Goal: Transaction & Acquisition: Purchase product/service

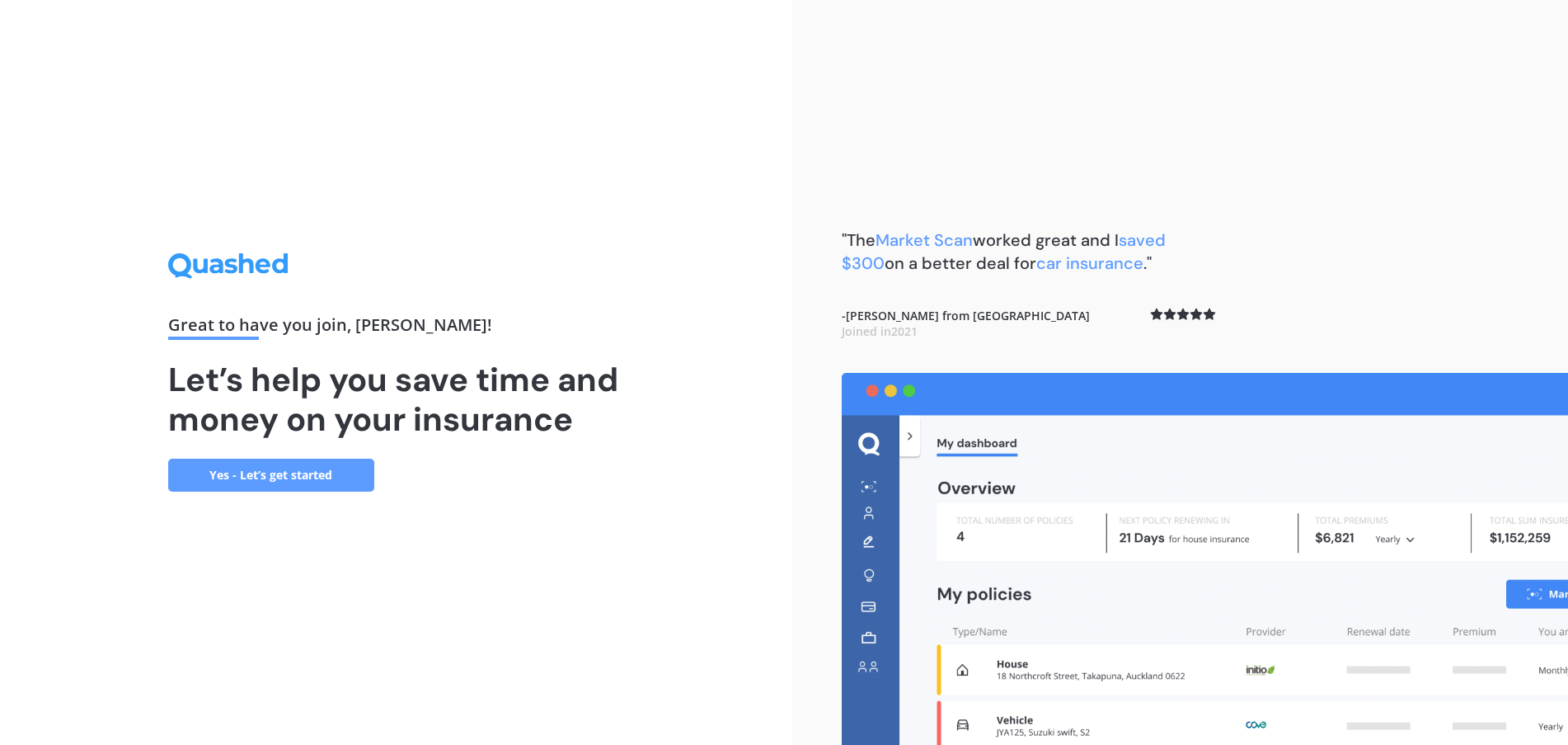
click at [304, 474] on link "Yes - Let’s get started" at bounding box center [271, 475] width 206 height 33
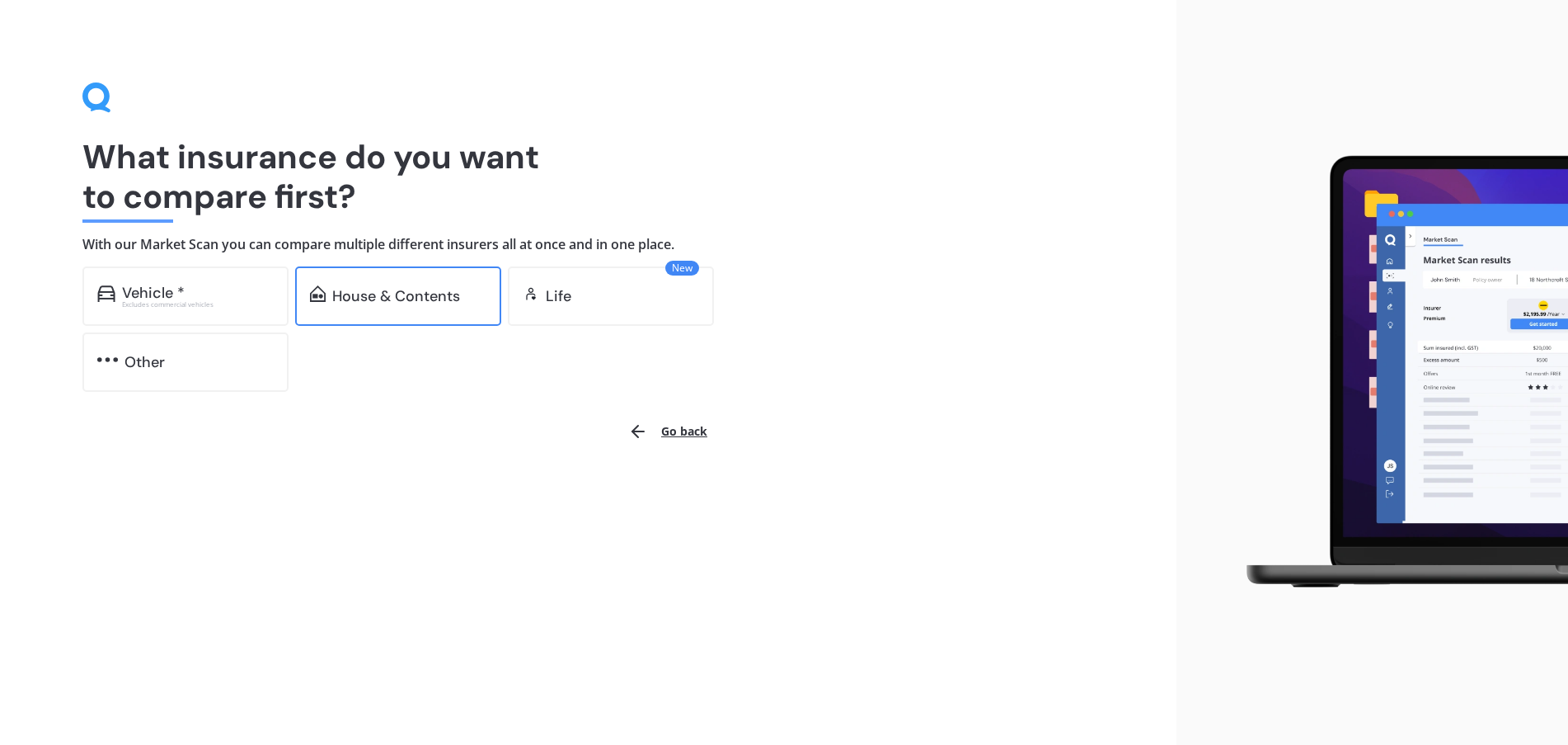
click at [380, 310] on div "House & Contents" at bounding box center [398, 295] width 206 height 59
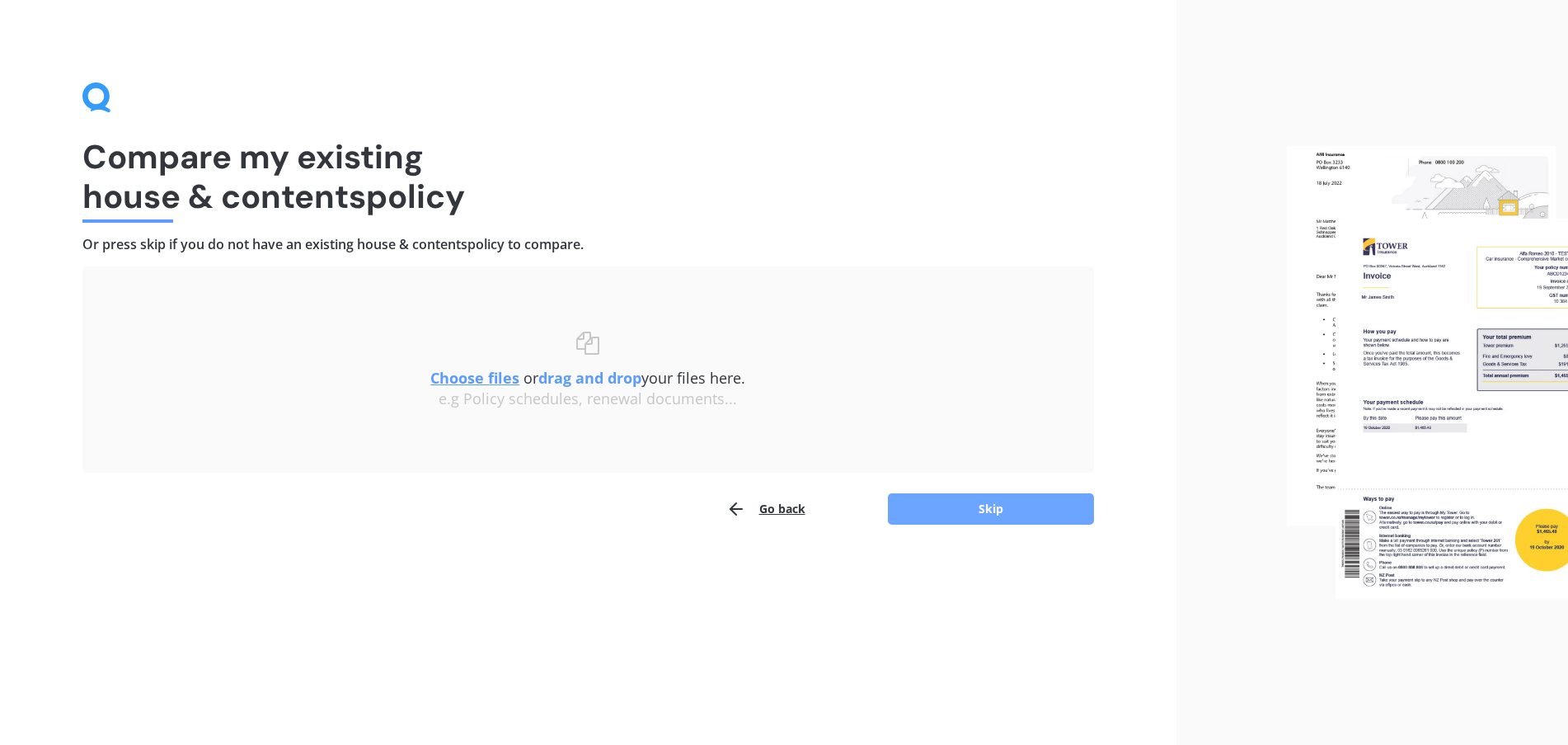
click at [991, 506] on button "Skip" at bounding box center [991, 509] width 206 height 31
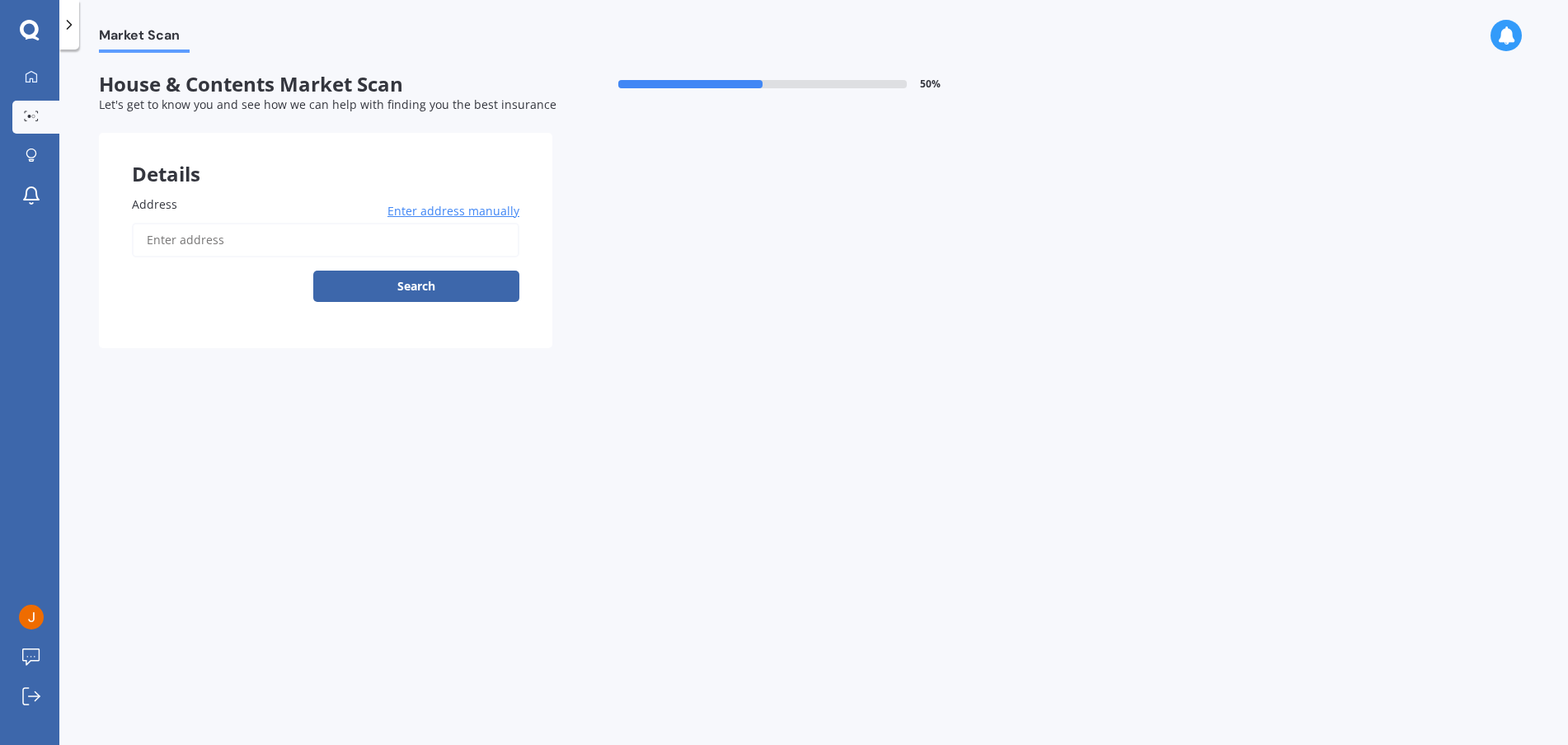
click at [237, 244] on input "Address" at bounding box center [325, 240] width 388 height 35
type input "[STREET_ADDRESS][PERSON_NAME]"
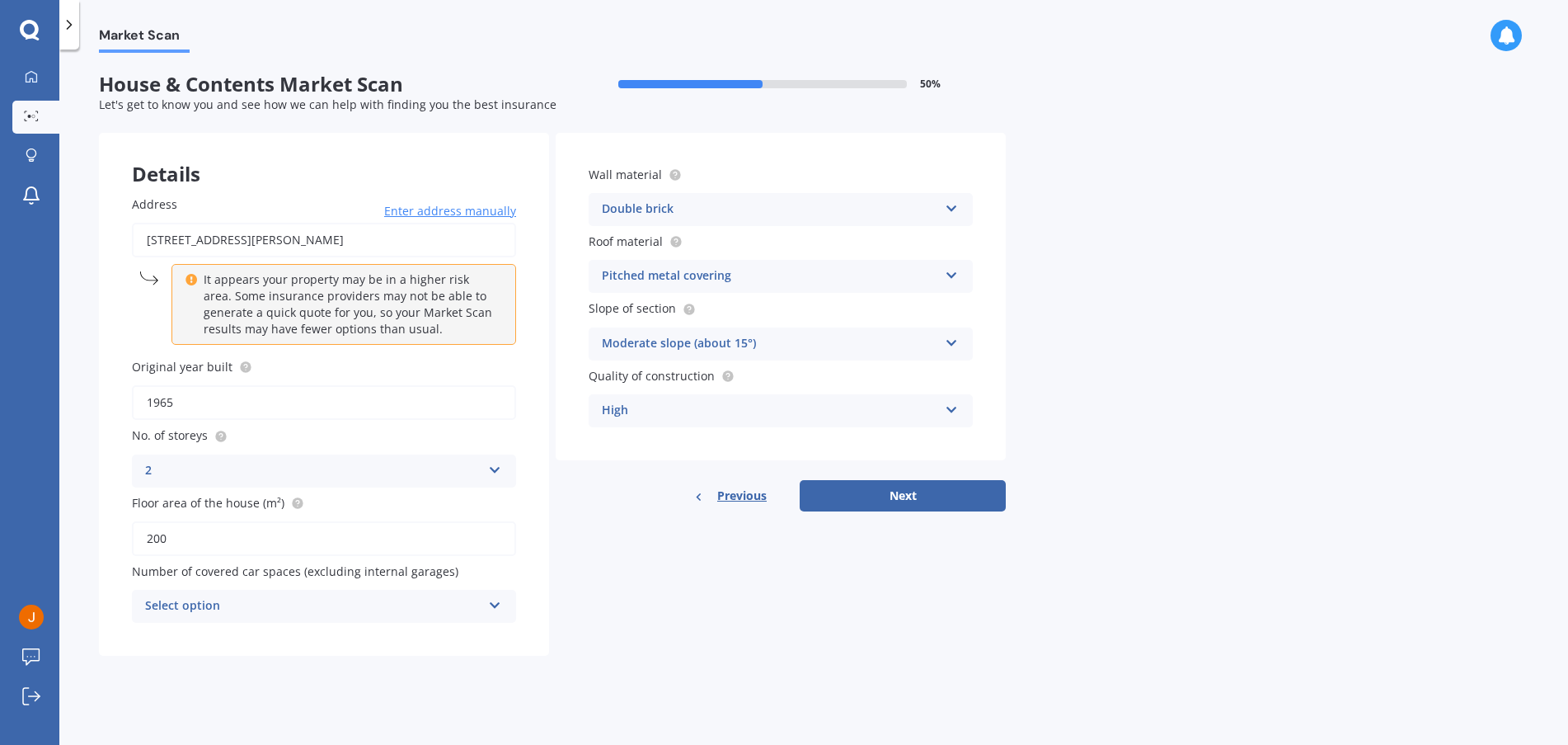
click at [493, 608] on icon at bounding box center [495, 602] width 14 height 12
click at [209, 423] on div "0" at bounding box center [323, 425] width 382 height 30
click at [920, 493] on button "Next" at bounding box center [902, 495] width 206 height 31
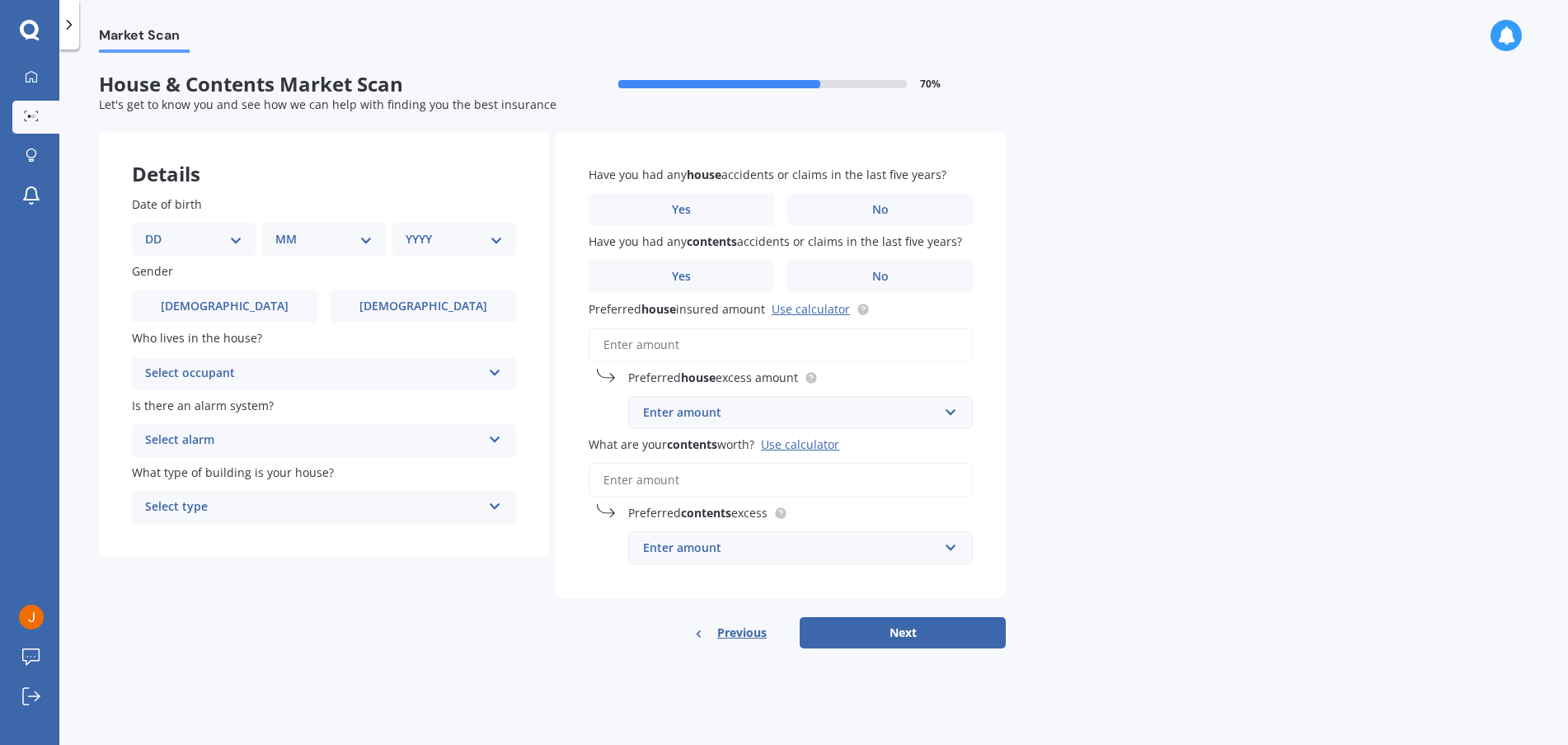
click at [390, 433] on div "Select alarm" at bounding box center [313, 440] width 337 height 19
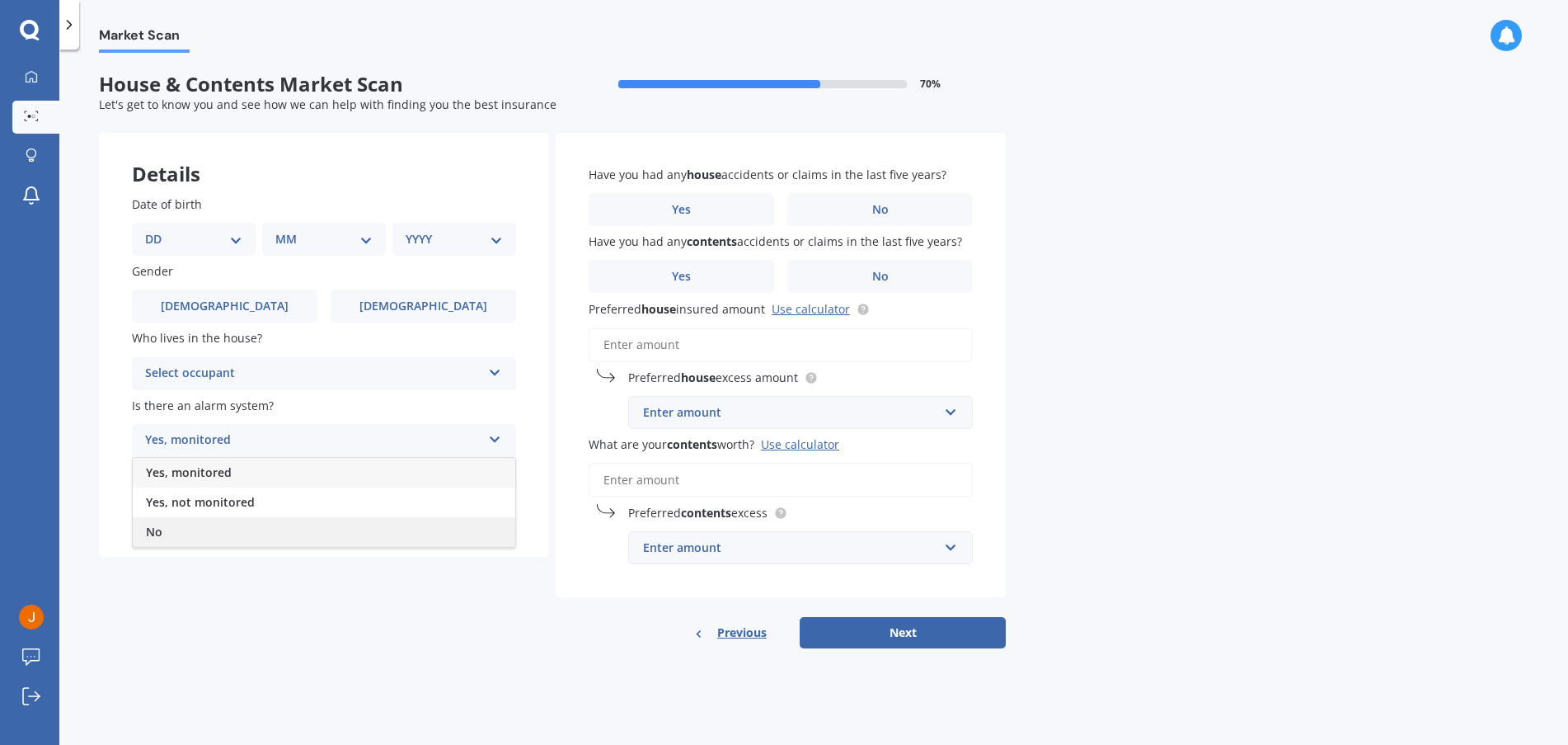
click at [291, 530] on div "No" at bounding box center [323, 531] width 382 height 30
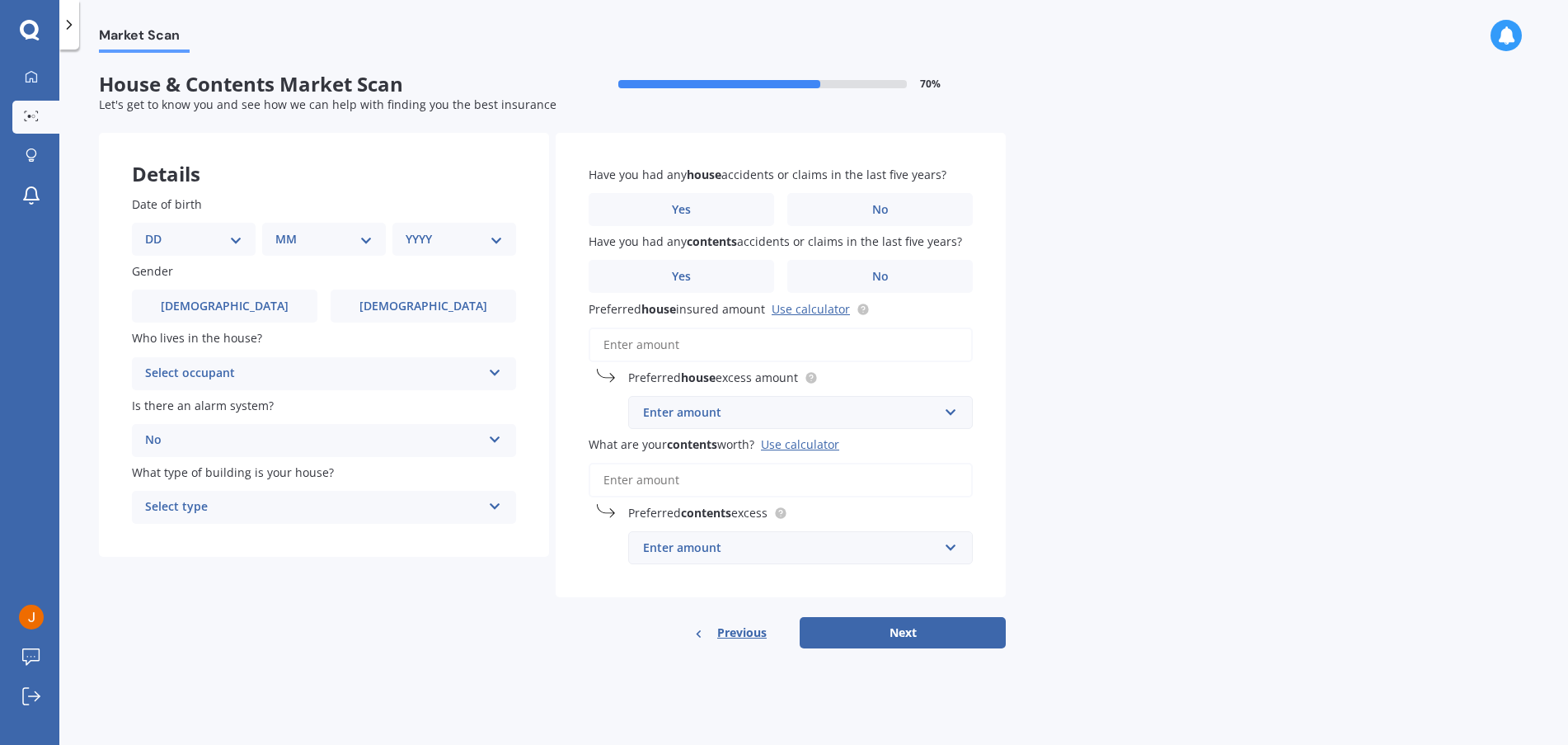
click at [330, 504] on div "Select type" at bounding box center [313, 507] width 337 height 19
click at [328, 505] on div "Freestanding" at bounding box center [313, 507] width 337 height 19
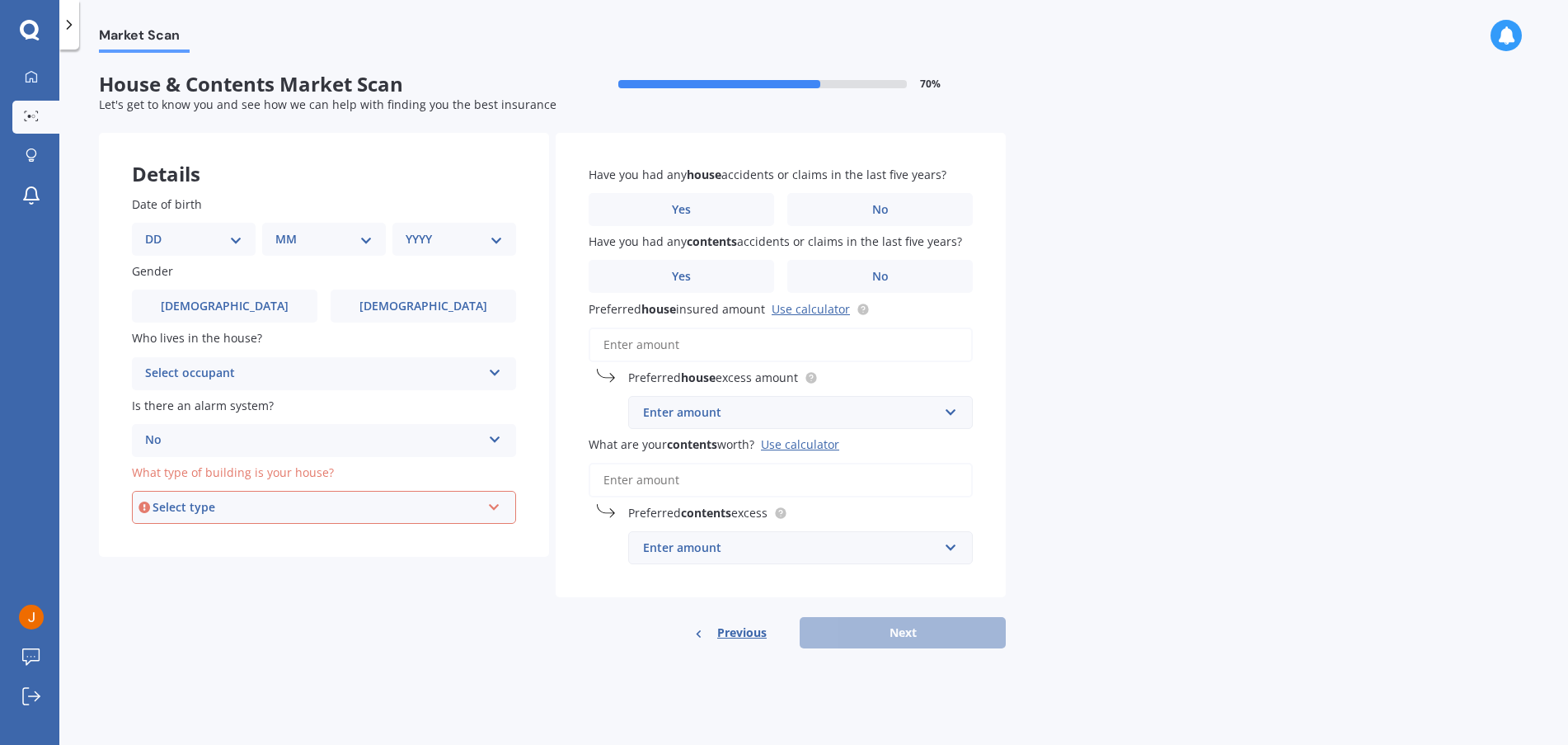
click at [359, 511] on div "Select type" at bounding box center [316, 507] width 328 height 18
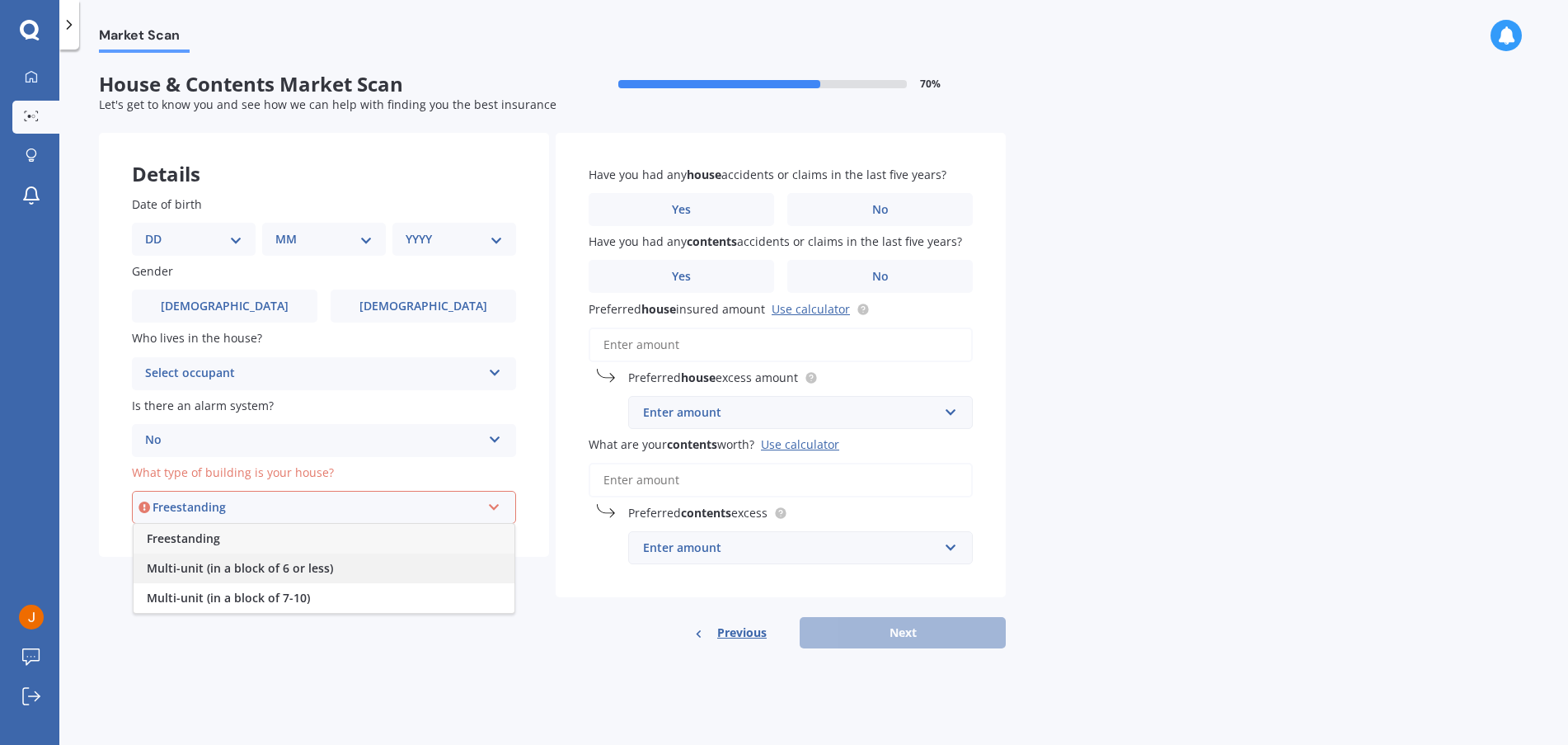
click at [335, 553] on div "Multi-unit (in a block of 6 or less)" at bounding box center [324, 568] width 381 height 30
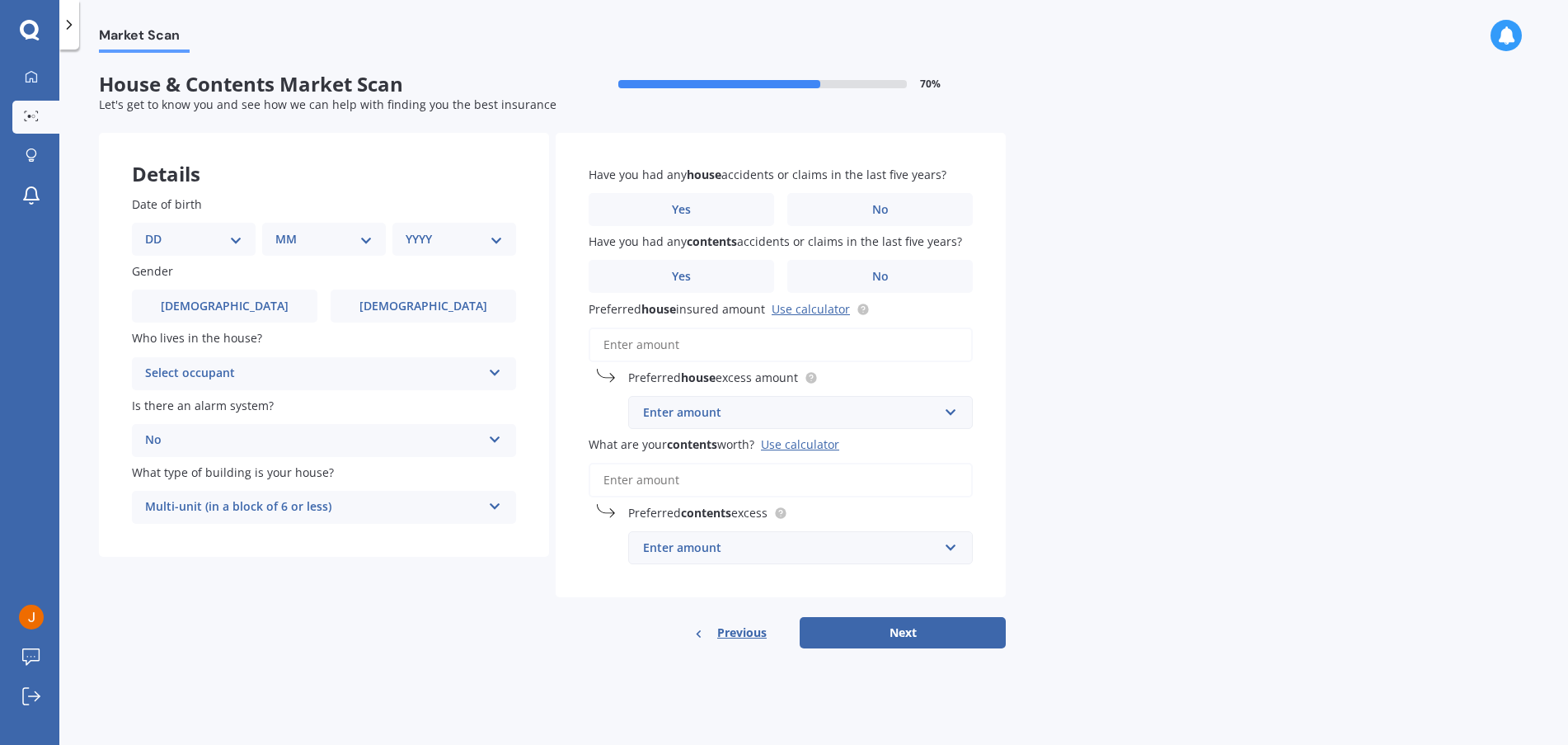
click at [369, 511] on div "Multi-unit (in a block of 6 or less)" at bounding box center [313, 507] width 337 height 19
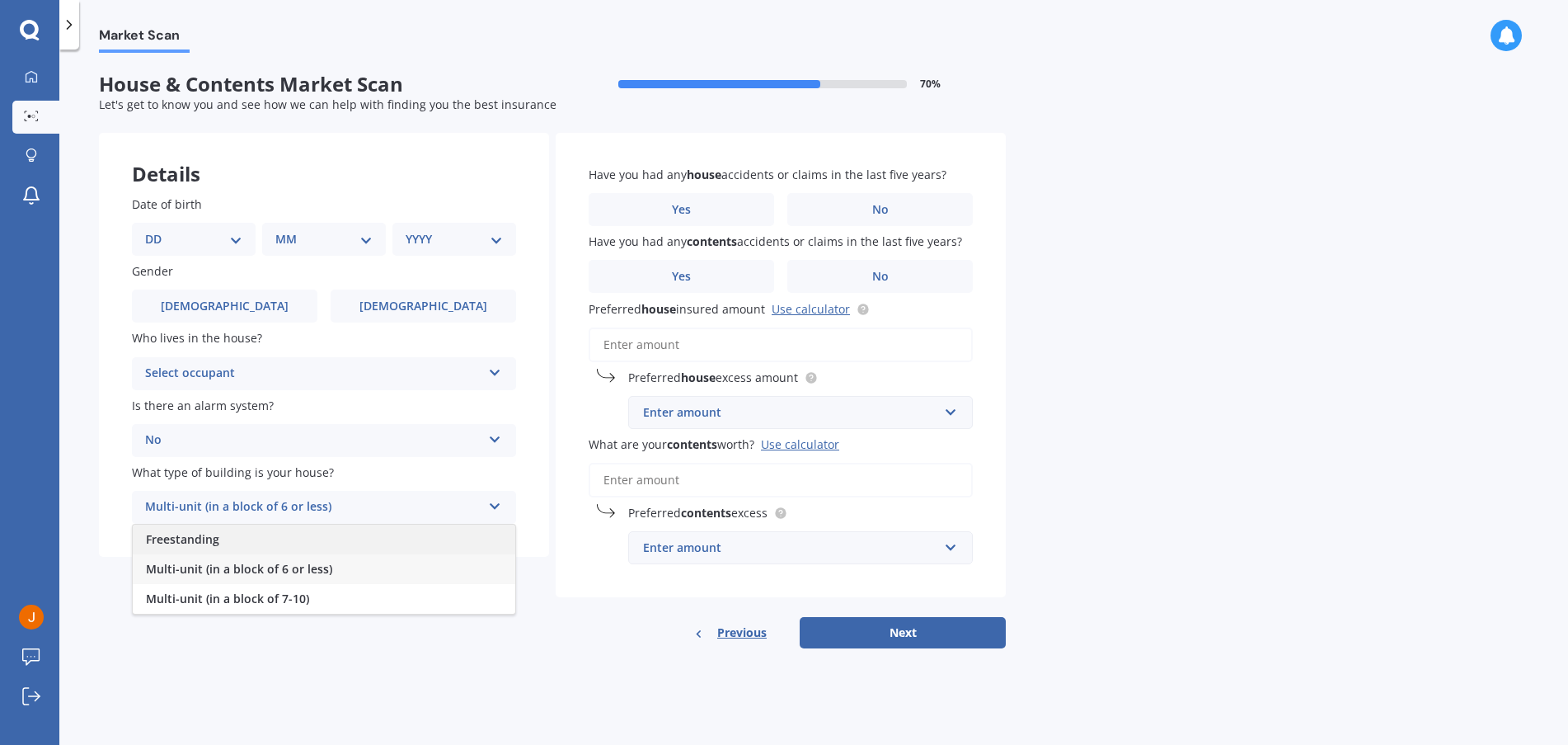
click at [344, 546] on div "Freestanding" at bounding box center [323, 539] width 382 height 30
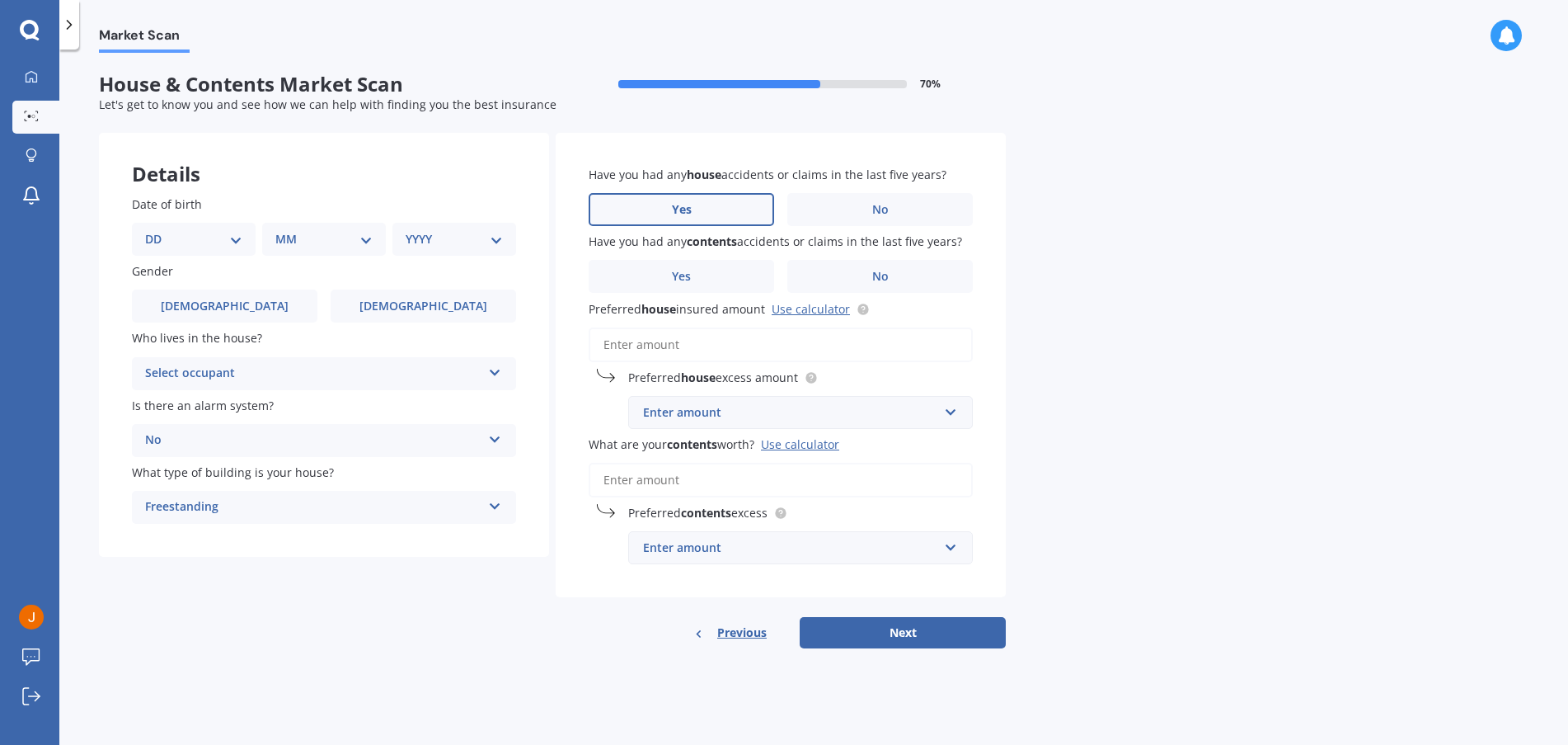
click at [705, 206] on label "Yes" at bounding box center [681, 209] width 186 height 33
click at [0, 0] on input "Yes" at bounding box center [0, 0] width 0 height 0
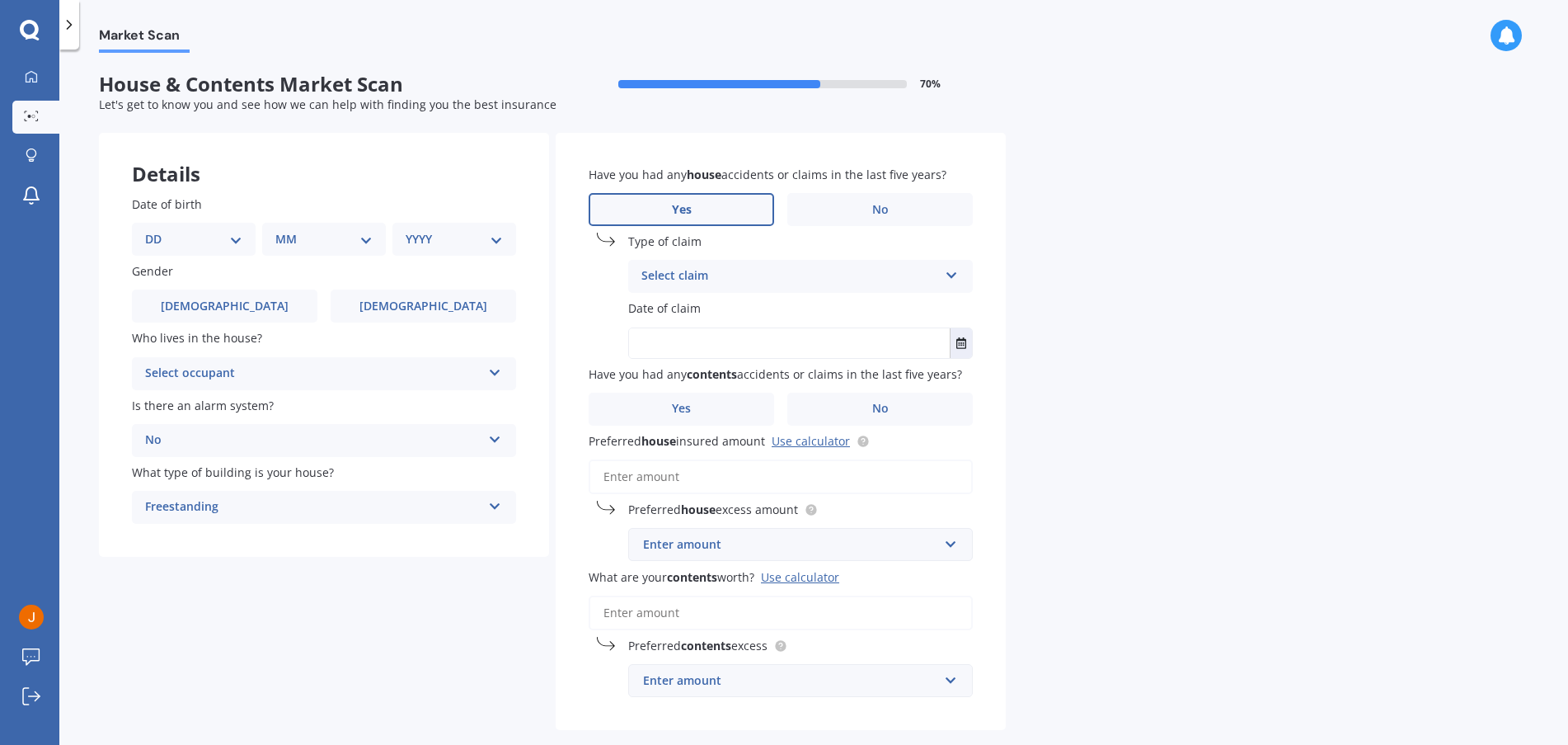
click at [723, 275] on div "Select claim" at bounding box center [789, 276] width 297 height 19
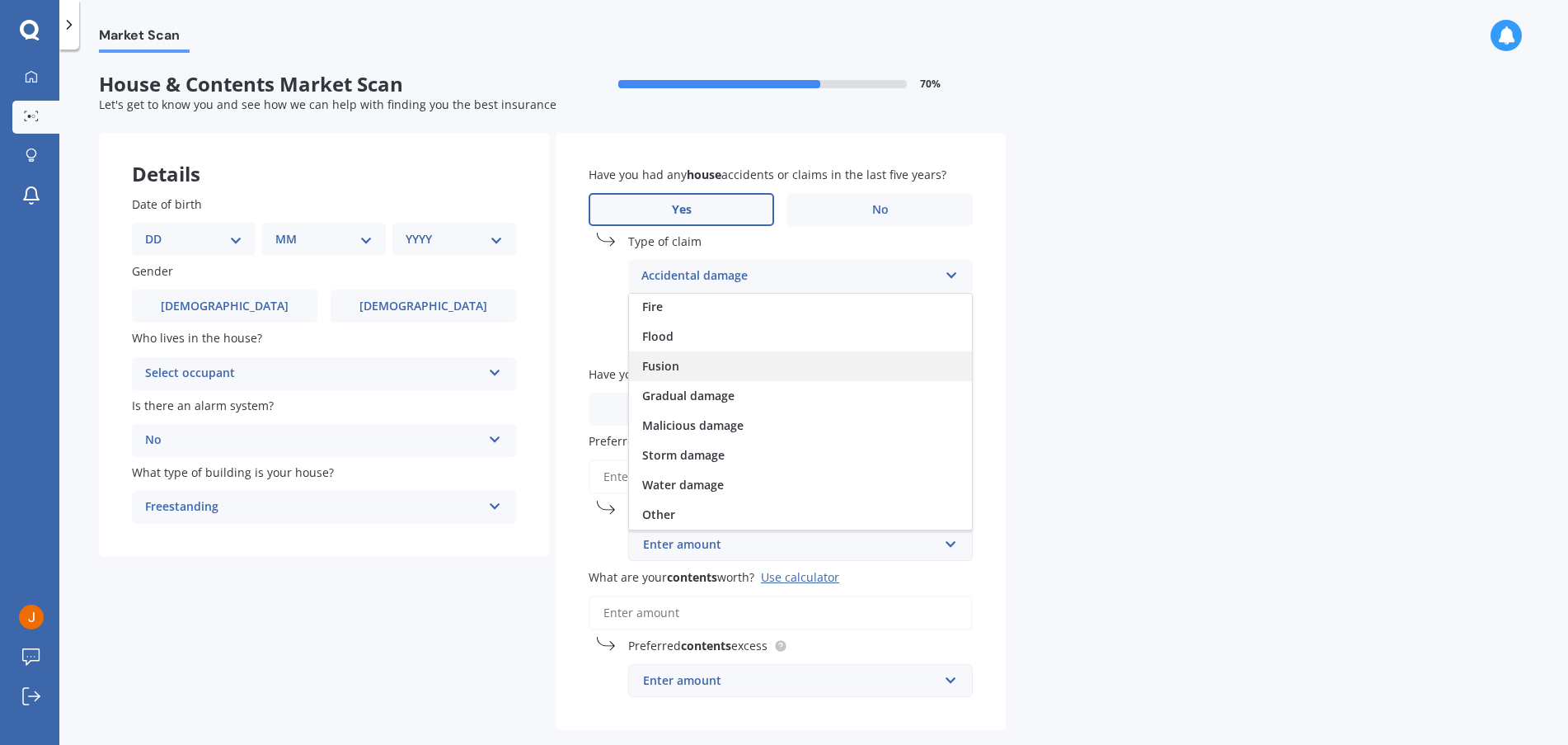
scroll to position [79, 0]
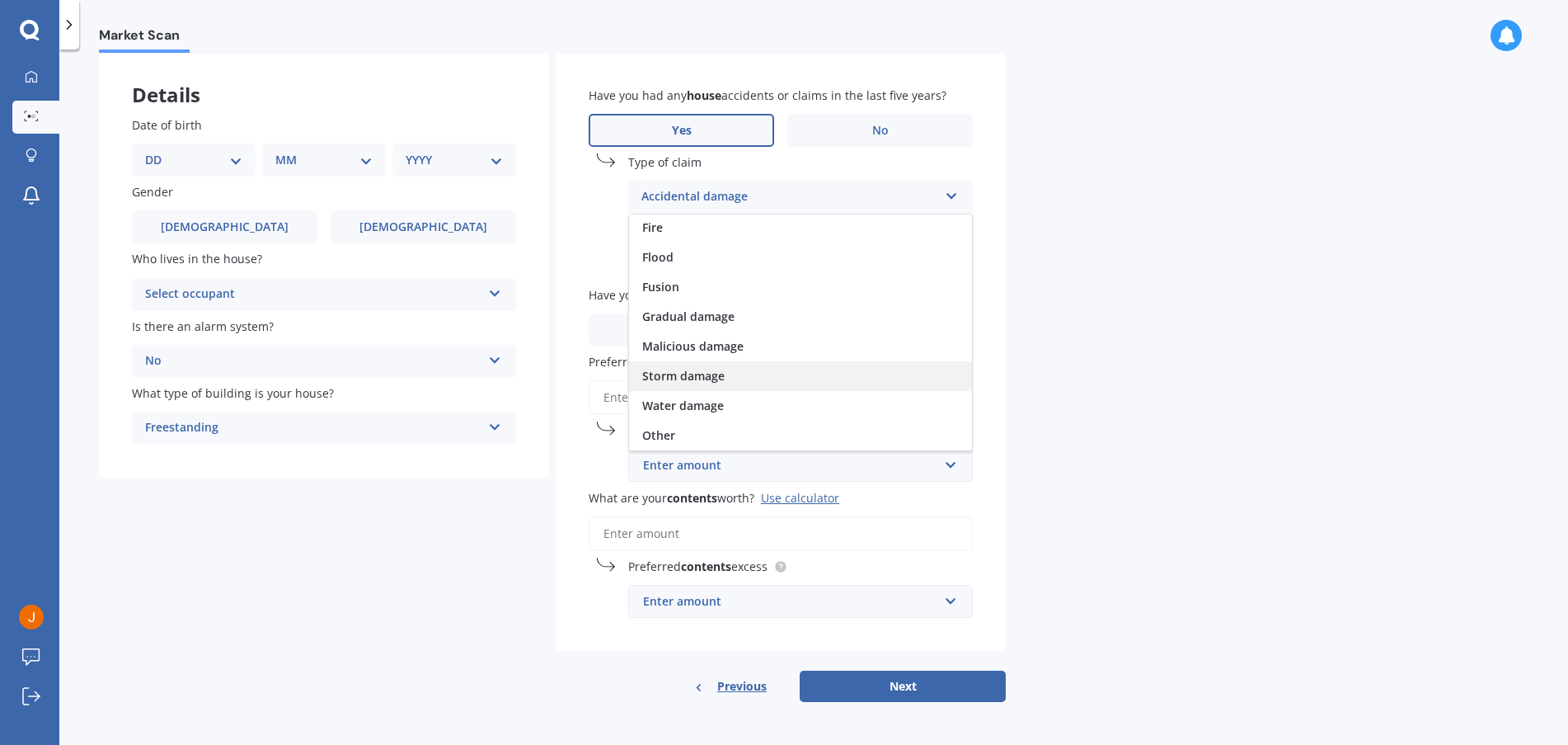
click at [739, 376] on div "Storm damage" at bounding box center [800, 375] width 343 height 30
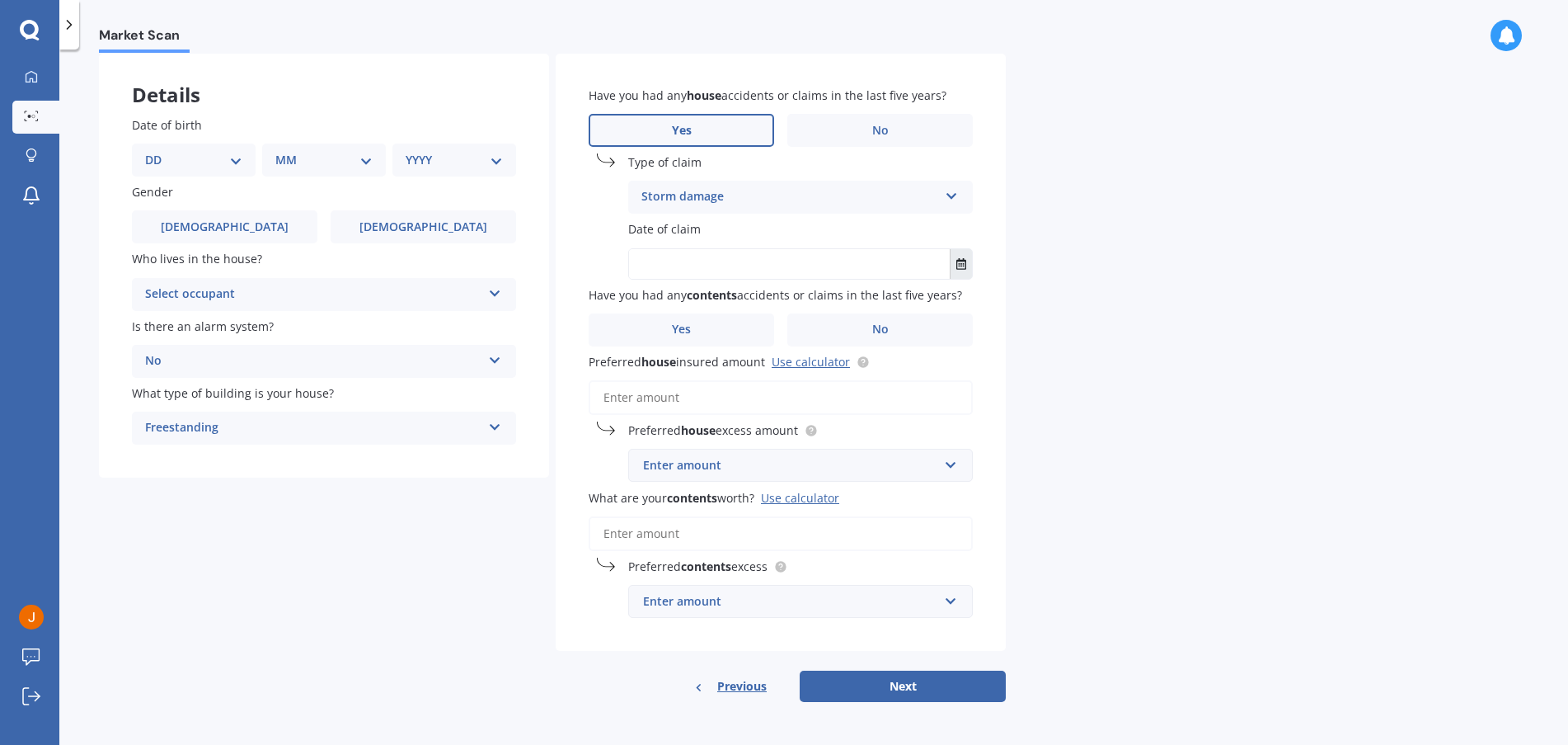
click at [959, 265] on icon "Select date" at bounding box center [962, 264] width 10 height 12
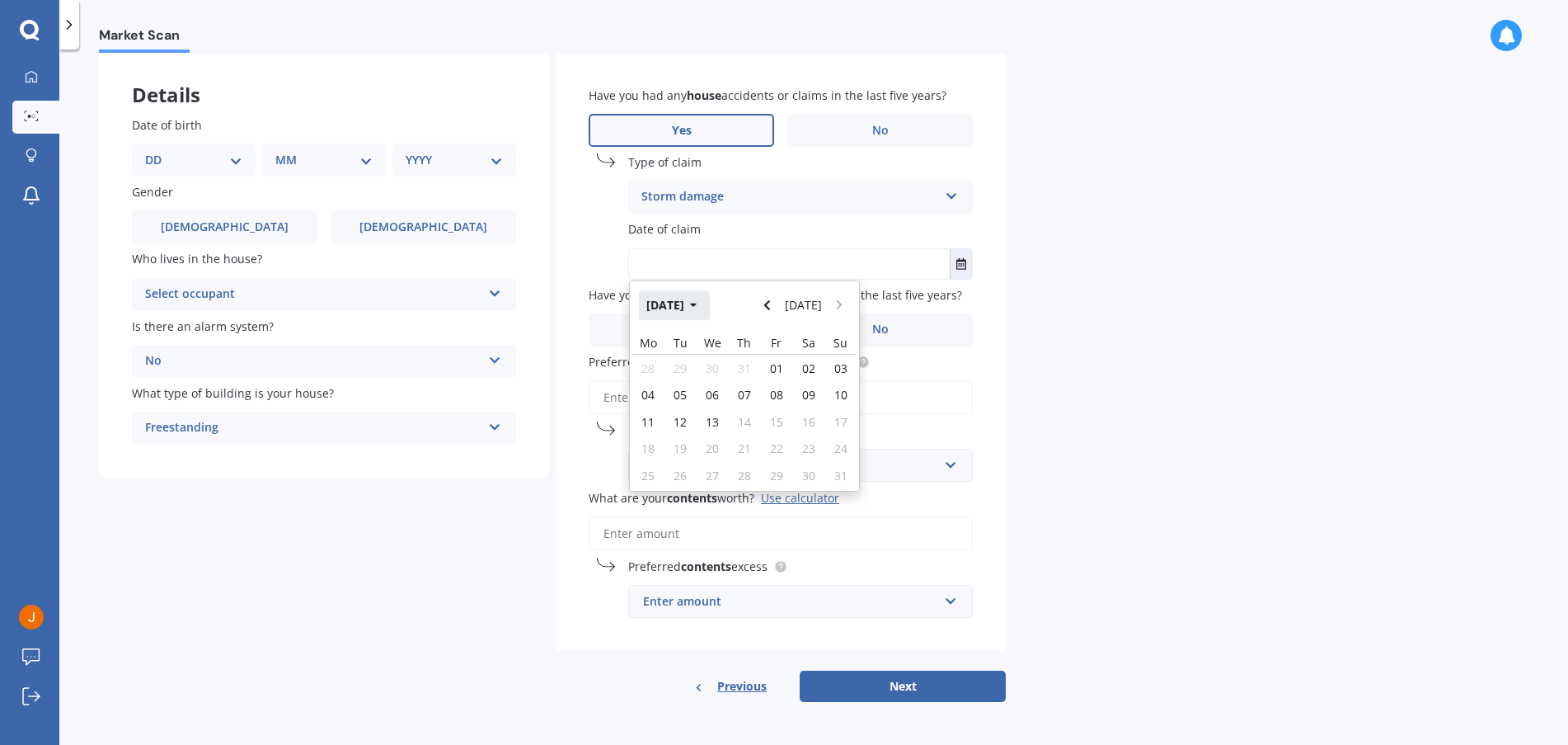
click at [697, 304] on icon "button" at bounding box center [694, 305] width 8 height 12
click at [688, 307] on button "2025" at bounding box center [667, 305] width 59 height 30
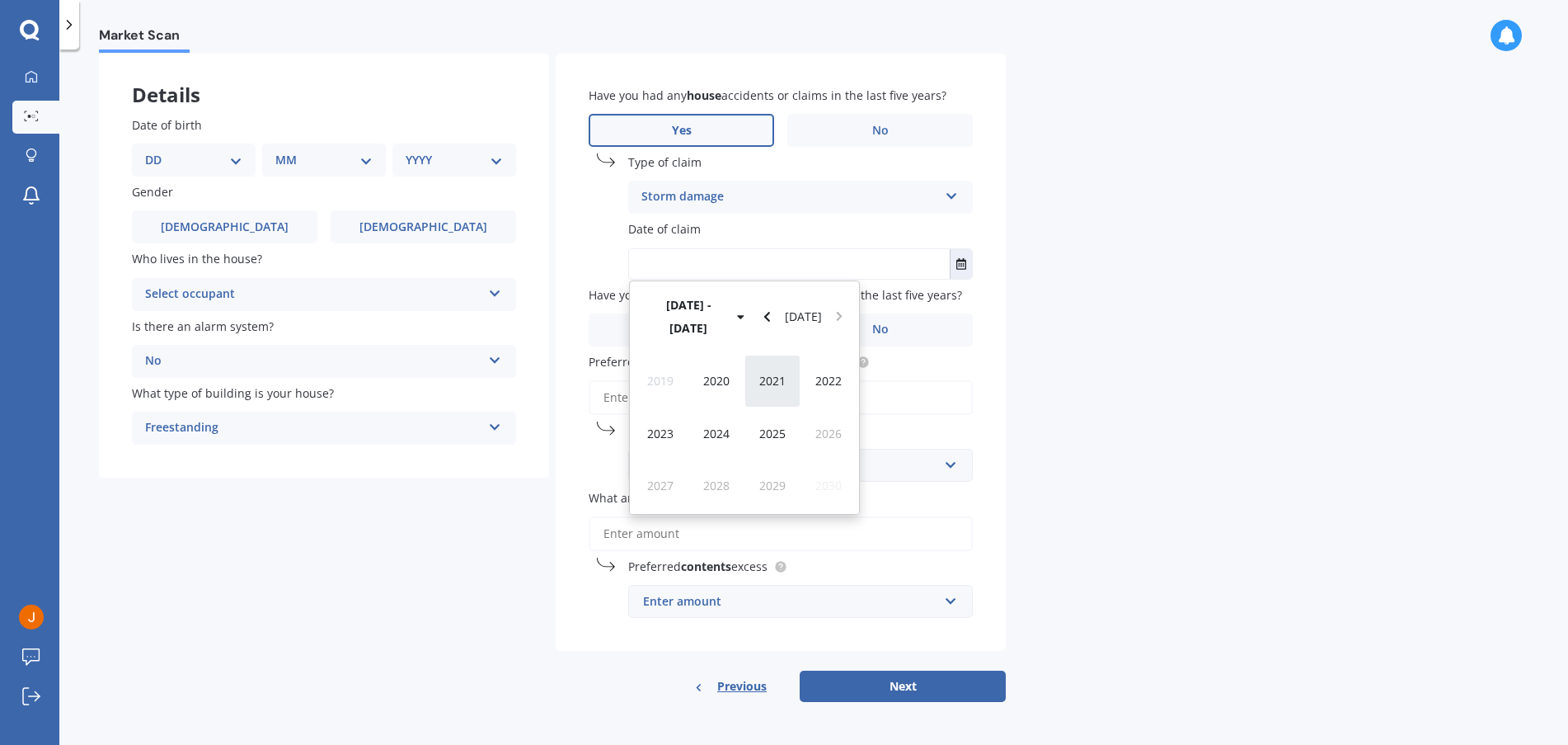
click at [787, 359] on div "2021" at bounding box center [773, 380] width 56 height 52
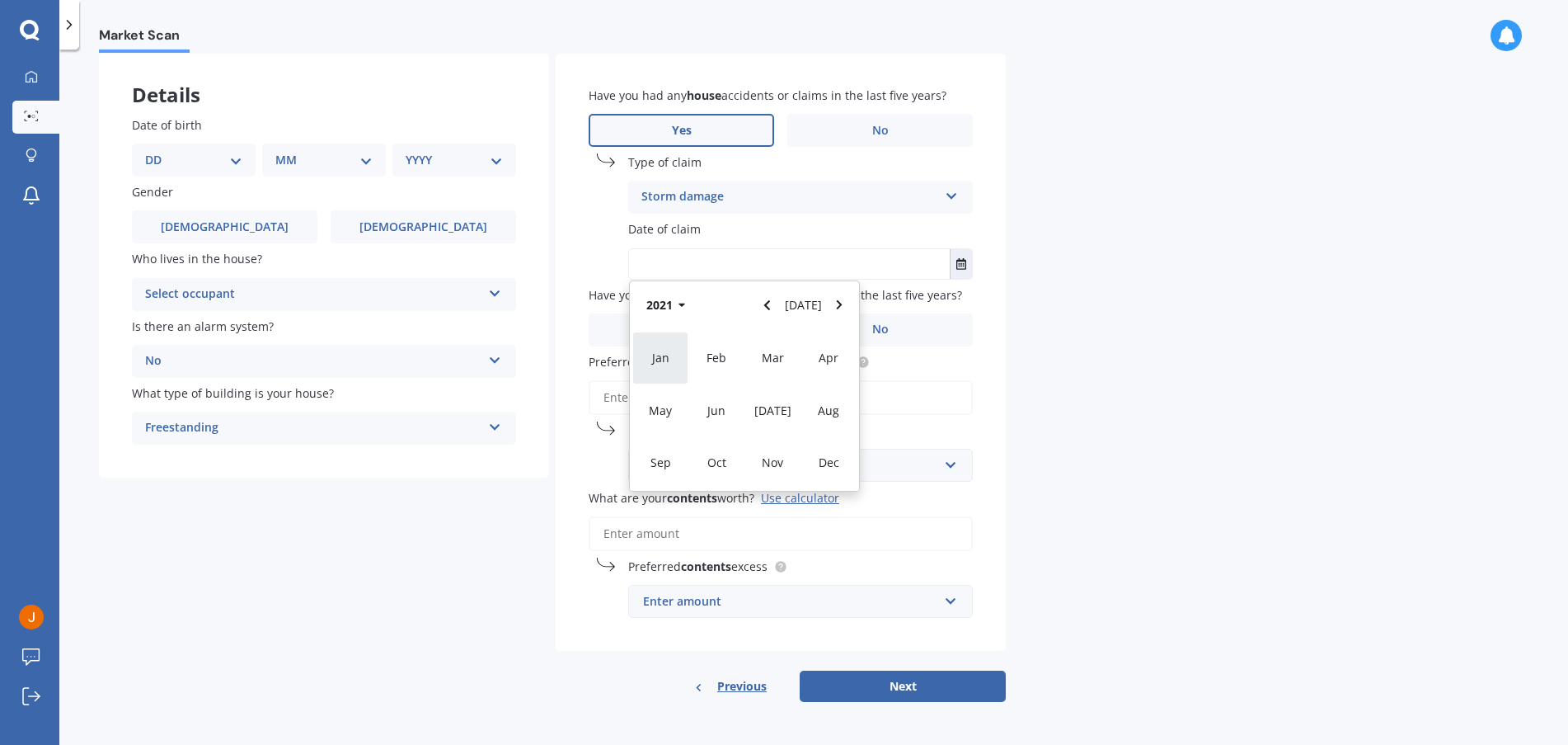
click at [650, 355] on div "Jan" at bounding box center [661, 358] width 56 height 52
click at [835, 471] on span "31" at bounding box center [841, 475] width 14 height 15
type input "[DATE]"
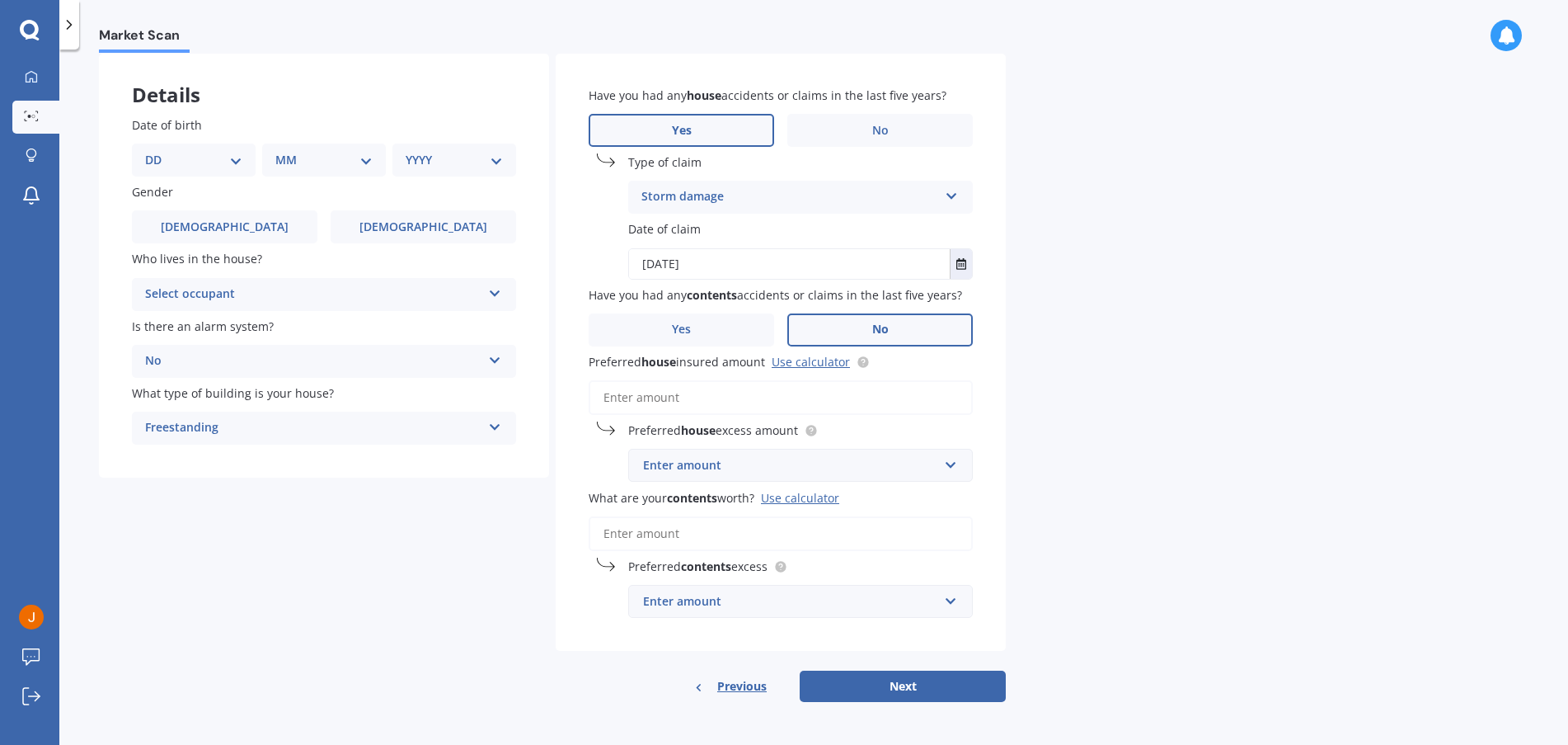
click at [861, 327] on label "No" at bounding box center [880, 330] width 186 height 33
click at [0, 0] on input "No" at bounding box center [0, 0] width 0 height 0
click at [798, 362] on link "Use calculator" at bounding box center [811, 362] width 78 height 15
